Goal: Task Accomplishment & Management: Manage account settings

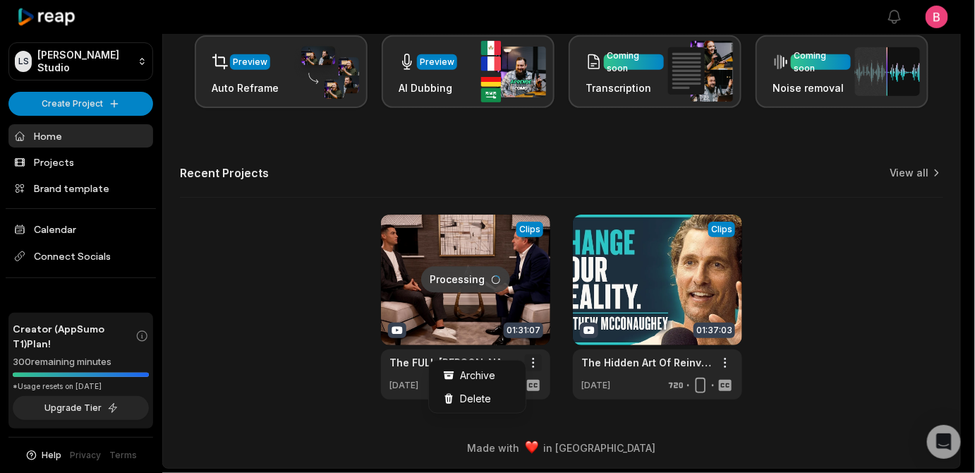
click at [534, 241] on html "[PERSON_NAME] Studio Create Project Home Projects Brand template Calendar Conne…" at bounding box center [487, 5] width 975 height 473
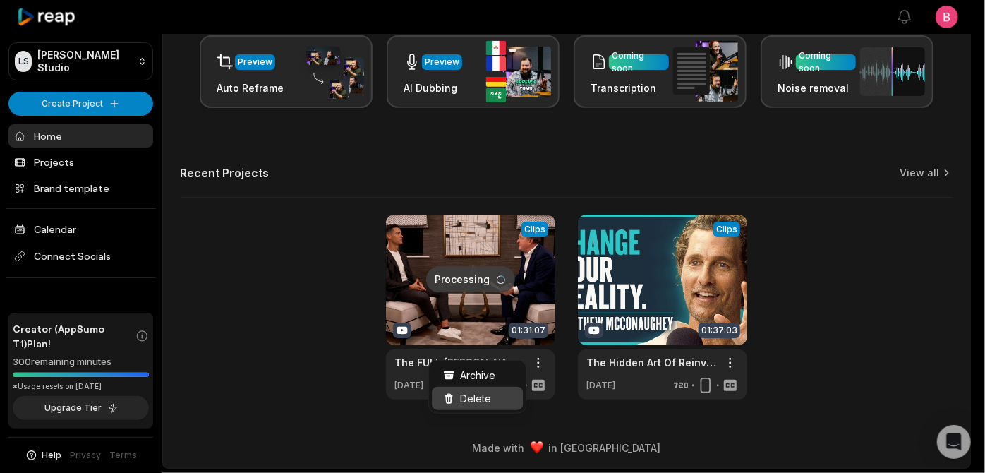
click at [491, 404] on span "Delete" at bounding box center [475, 398] width 31 height 15
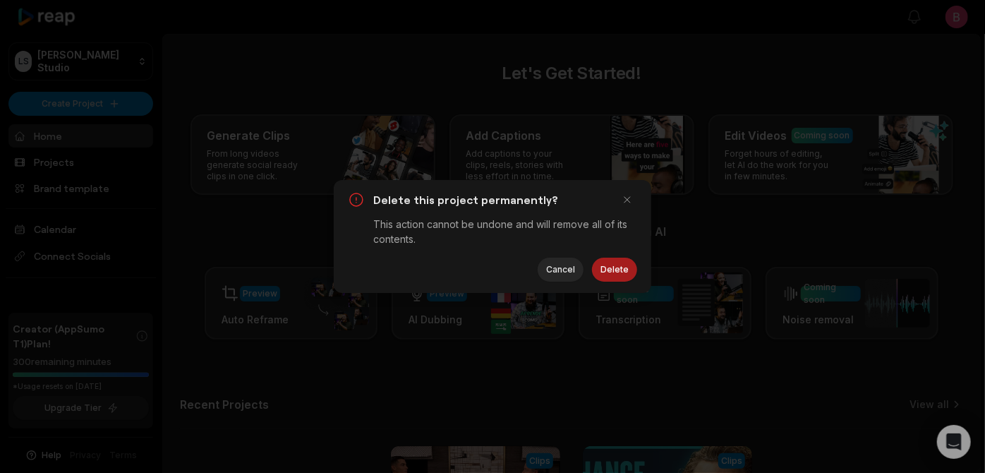
click at [596, 279] on button "Delete" at bounding box center [614, 270] width 45 height 24
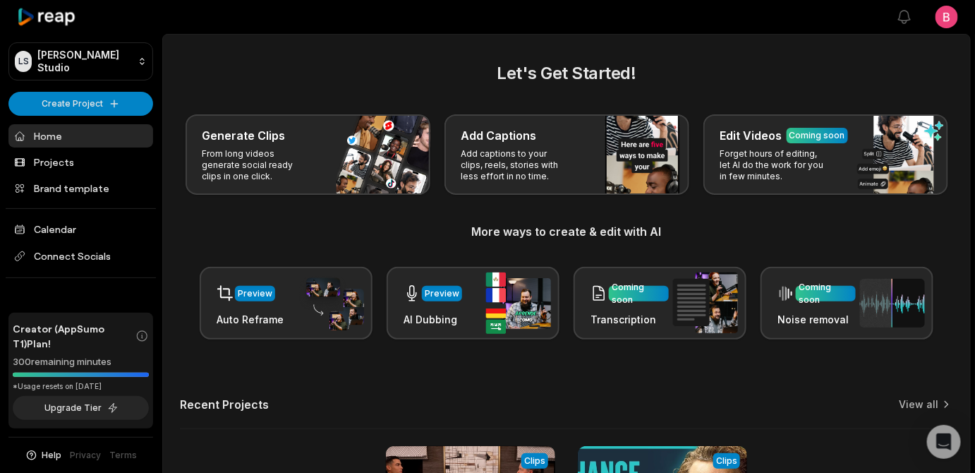
scroll to position [466, 0]
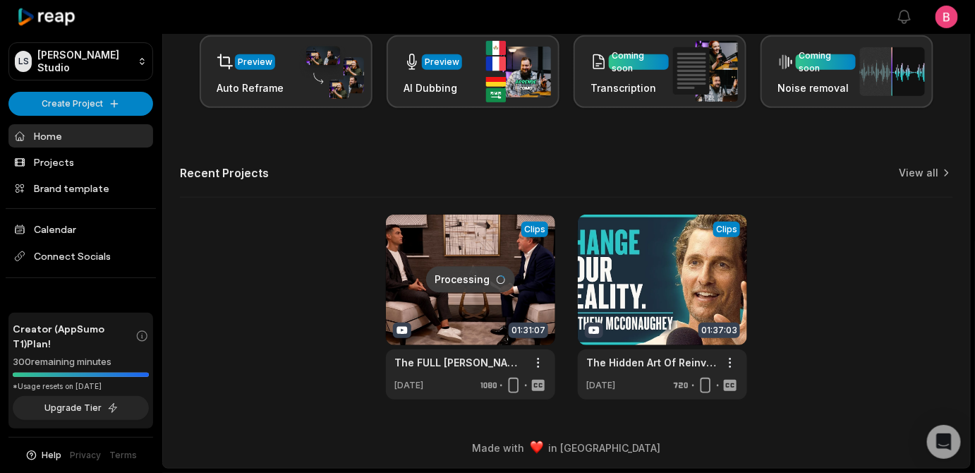
click at [449, 248] on link at bounding box center [470, 306] width 169 height 185
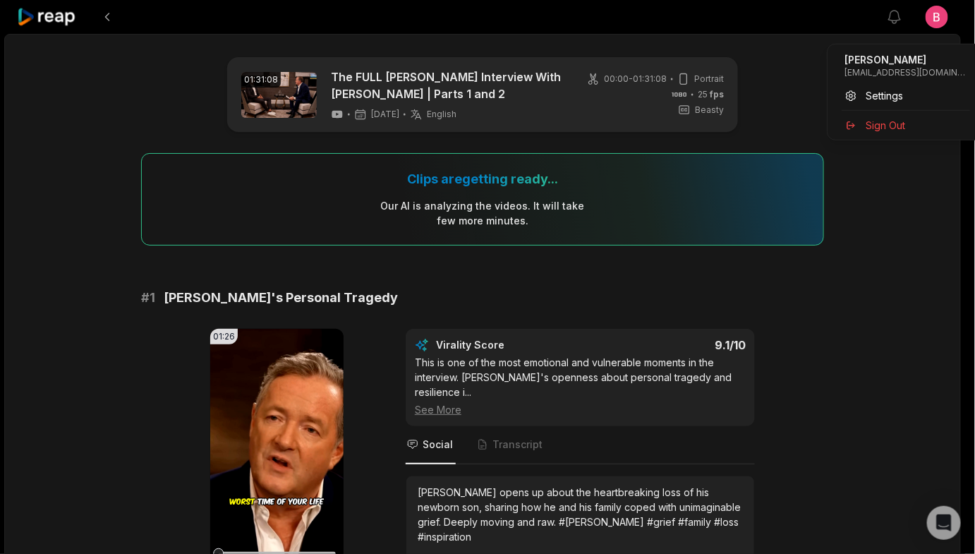
click at [940, 20] on html "View notifications Open user menu 01:31:08 The FULL Cristiano Ronaldo Interview…" at bounding box center [487, 277] width 975 height 554
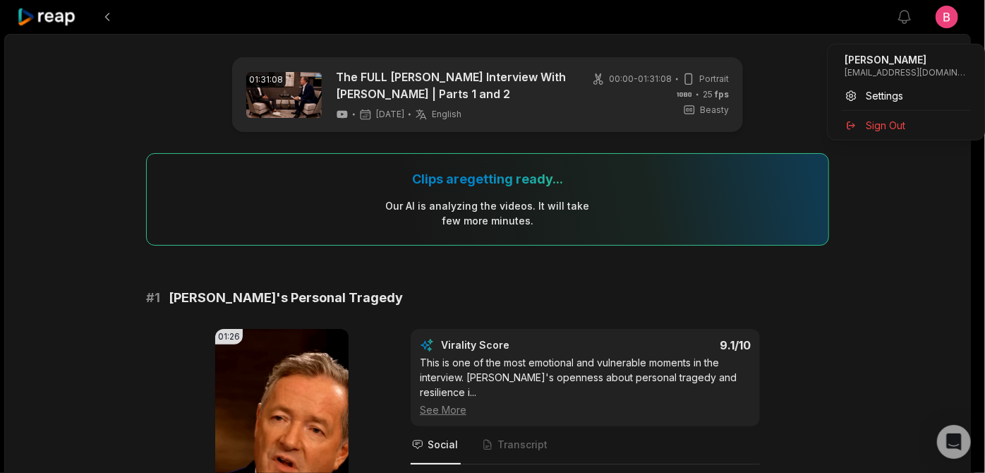
click at [936, 31] on html "View notifications Open user menu 01:31:08 The FULL Cristiano Ronaldo Interview…" at bounding box center [492, 236] width 985 height 473
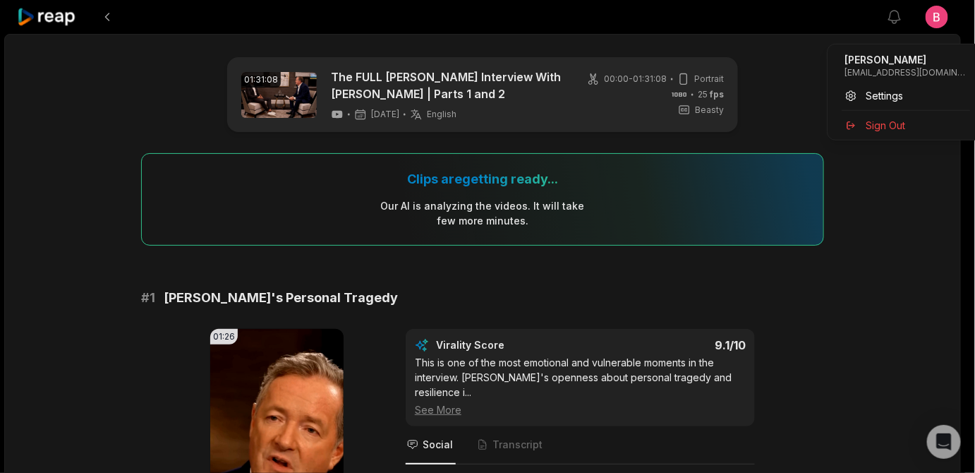
click at [945, 32] on html "View notifications Open user menu 01:31:08 The FULL Cristiano Ronaldo Interview…" at bounding box center [487, 236] width 975 height 473
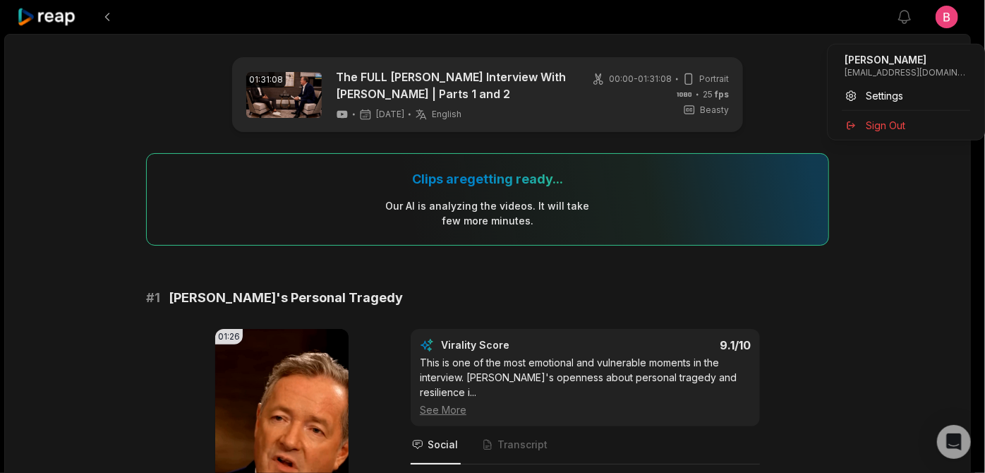
click at [60, 19] on html "View notifications Open user menu 01:31:08 The FULL Cristiano Ronaldo Interview…" at bounding box center [492, 236] width 985 height 473
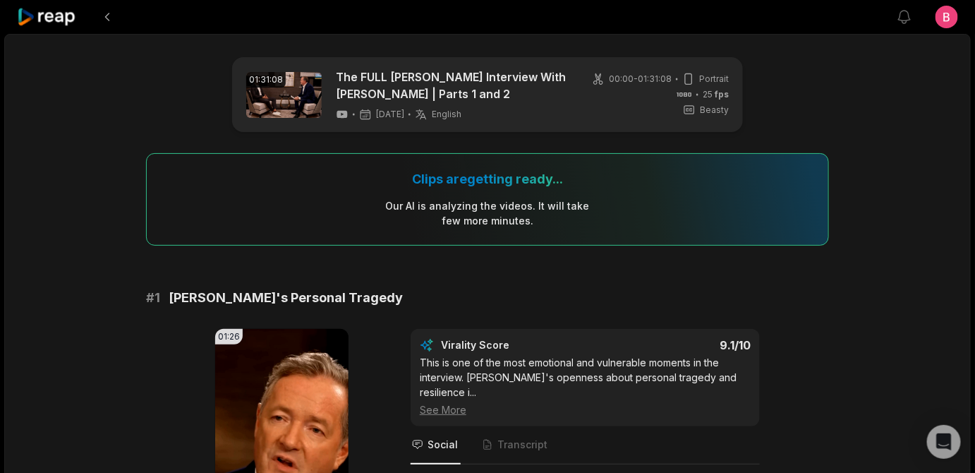
click at [55, 20] on icon at bounding box center [47, 17] width 60 height 19
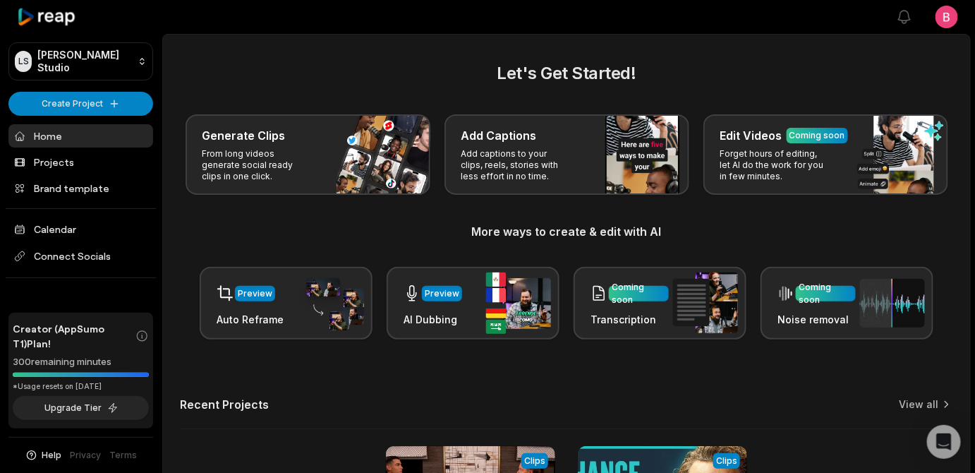
scroll to position [466, 0]
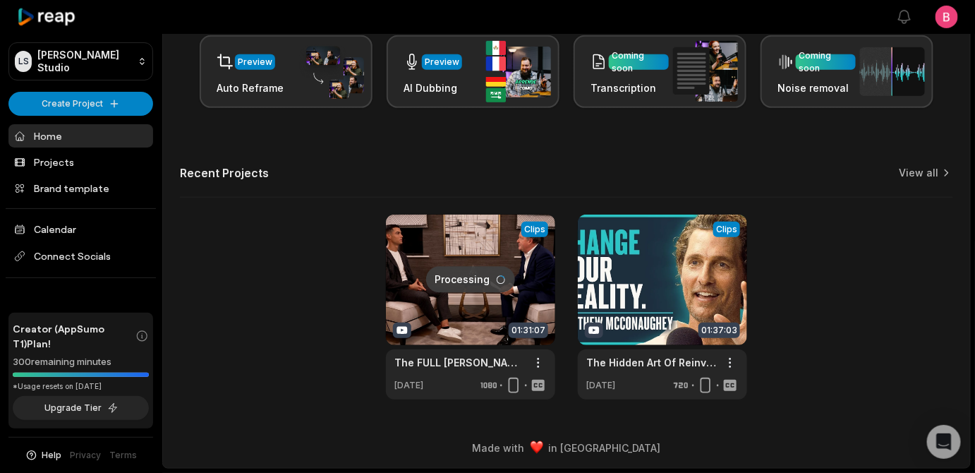
click at [237, 279] on div "Processing Clips 01:31:07 The FULL Cristiano Ronaldo Interview With Piers Morga…" at bounding box center [566, 306] width 773 height 185
click at [188, 108] on div "Preview Auto Reframe Preview AI Dubbing Coming soon Transcription Coming soon N…" at bounding box center [566, 71] width 773 height 73
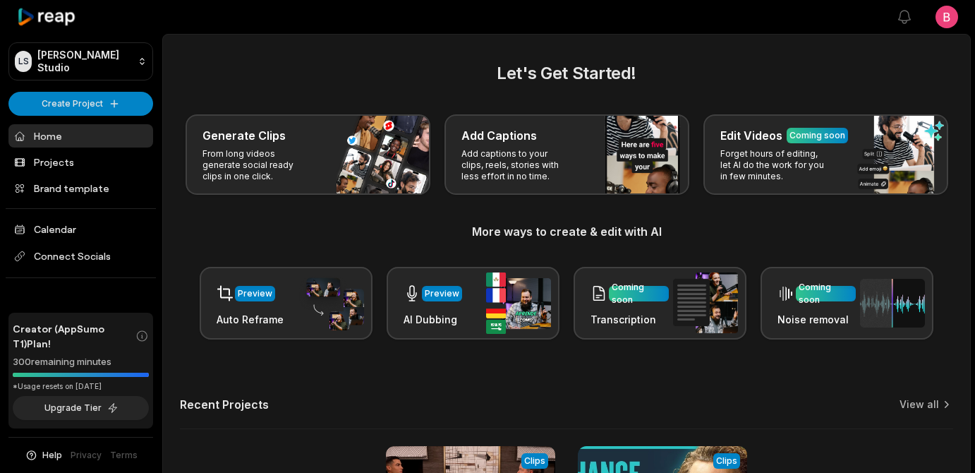
click at [192, 114] on div "Let's Get Started! Generate Clips From long videos generate social ready clips …" at bounding box center [566, 200] width 773 height 279
click at [63, 269] on span "Connect Socials" at bounding box center [80, 255] width 145 height 25
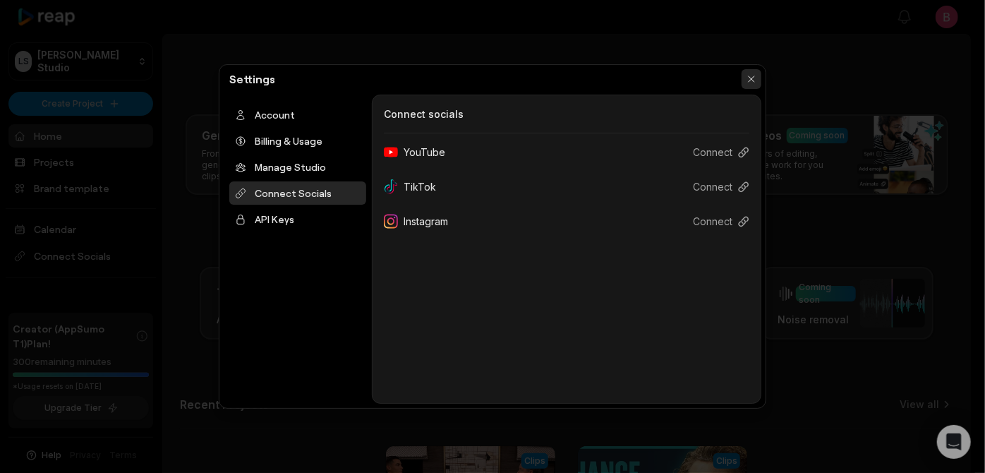
click at [752, 83] on button "button" at bounding box center [752, 79] width 20 height 20
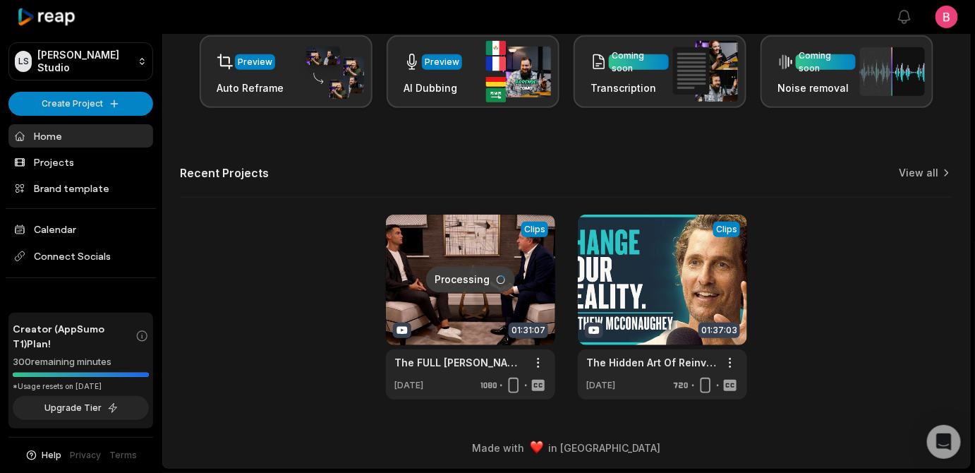
scroll to position [52, 0]
click at [423, 284] on link at bounding box center [470, 306] width 169 height 185
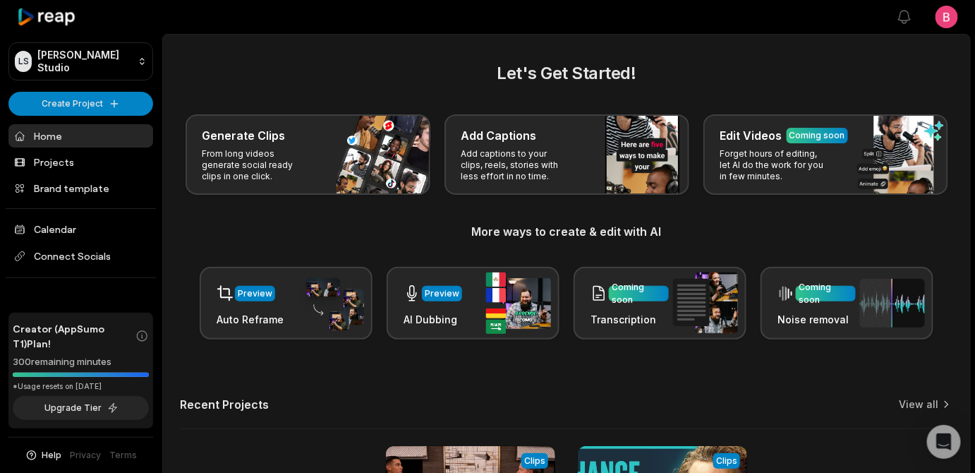
scroll to position [52, 0]
